Goal: Task Accomplishment & Management: Use online tool/utility

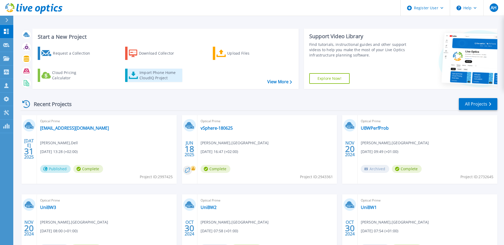
click at [150, 75] on div "Import Phone Home CloudIQ Project" at bounding box center [159, 75] width 41 height 11
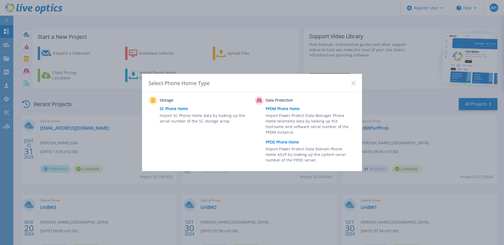
click at [173, 109] on link "SC Phone Home" at bounding box center [206, 109] width 92 height 8
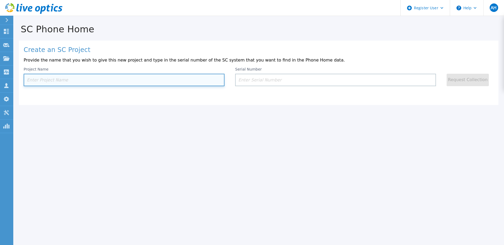
click at [144, 78] on input at bounding box center [124, 80] width 201 height 12
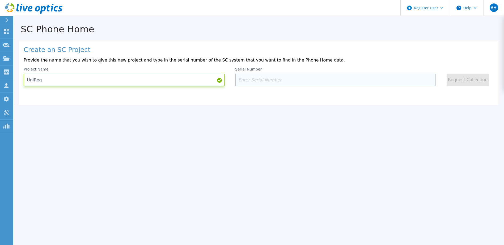
type input "UniReg"
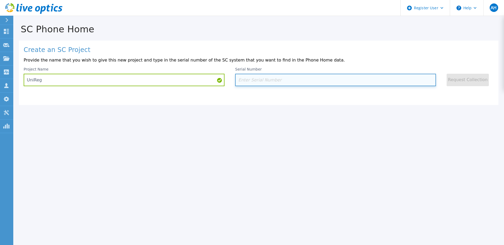
click at [267, 81] on input at bounding box center [335, 80] width 201 height 12
paste input "386C9X2"
type input "386C9X2"
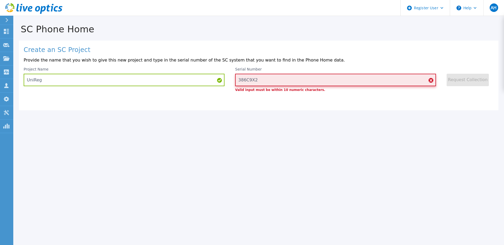
drag, startPoint x: 279, startPoint y: 81, endPoint x: 217, endPoint y: 81, distance: 61.8
click at [217, 81] on div "Project Name UniReg Serial Number 386C9X2 Valid input must be within 10 numeric…" at bounding box center [259, 79] width 470 height 24
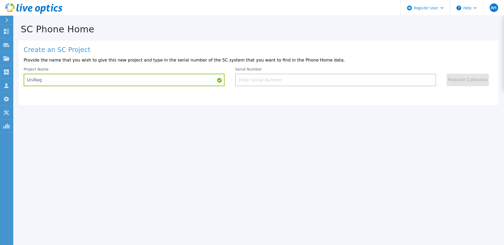
click at [286, 73] on div "Serial Number" at bounding box center [335, 76] width 201 height 19
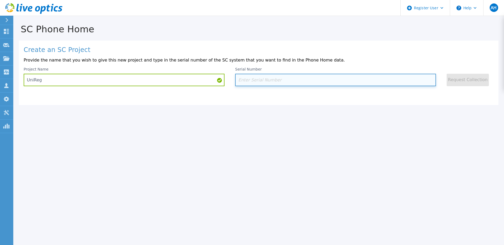
click at [275, 79] on input at bounding box center [335, 80] width 201 height 12
click at [255, 82] on input at bounding box center [335, 80] width 201 height 12
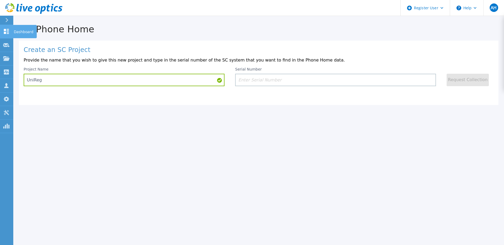
click at [7, 30] on icon at bounding box center [6, 31] width 6 height 5
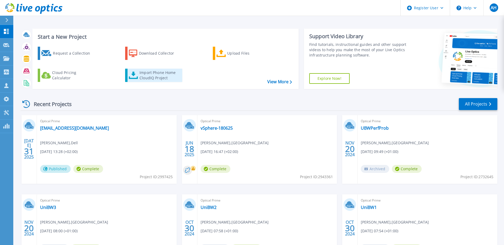
click at [144, 73] on div "Import Phone Home CloudIQ Project" at bounding box center [159, 75] width 41 height 11
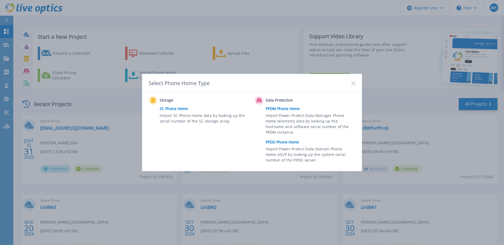
click at [169, 109] on link "SC Phone Home" at bounding box center [206, 109] width 92 height 8
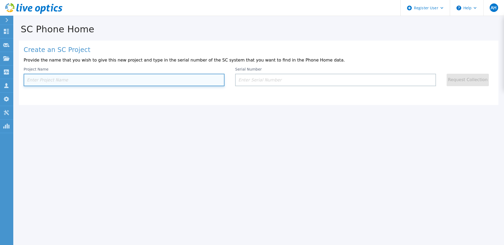
click at [46, 79] on input at bounding box center [124, 80] width 201 height 12
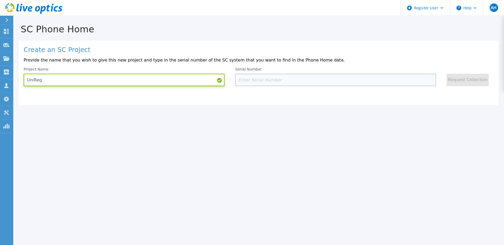
type input "UniReg"
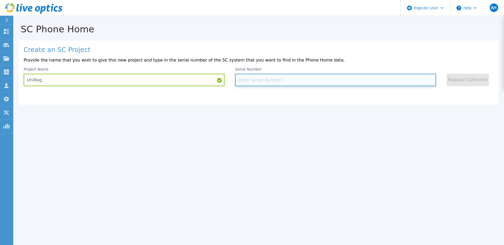
click at [274, 75] on input at bounding box center [335, 80] width 201 height 12
click at [259, 81] on input at bounding box center [335, 80] width 201 height 12
paste input "9QGV9D3"
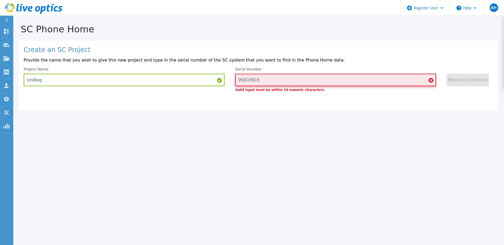
type input "9QGV9D3"
